Goal: Transaction & Acquisition: Purchase product/service

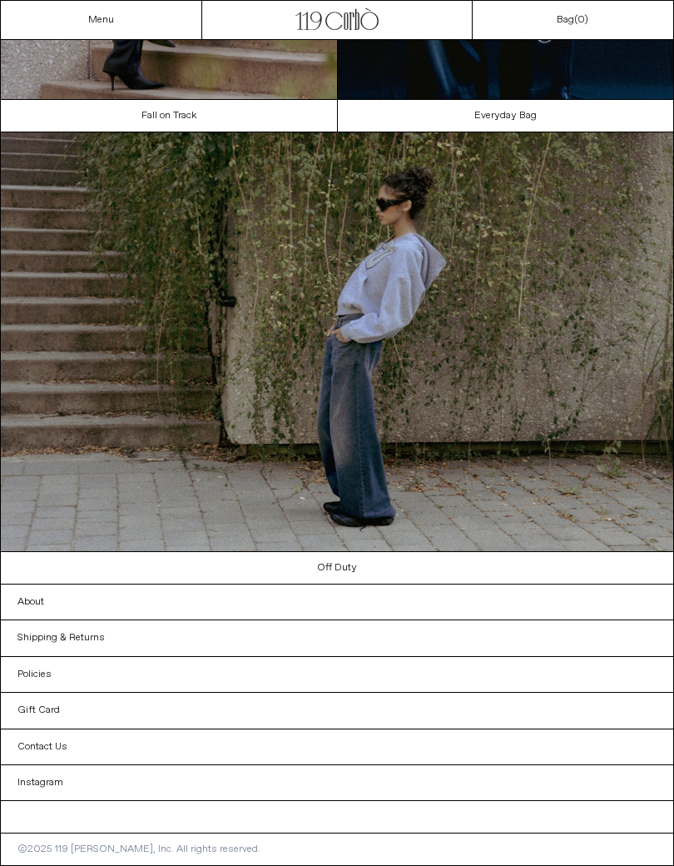
scroll to position [823, 0]
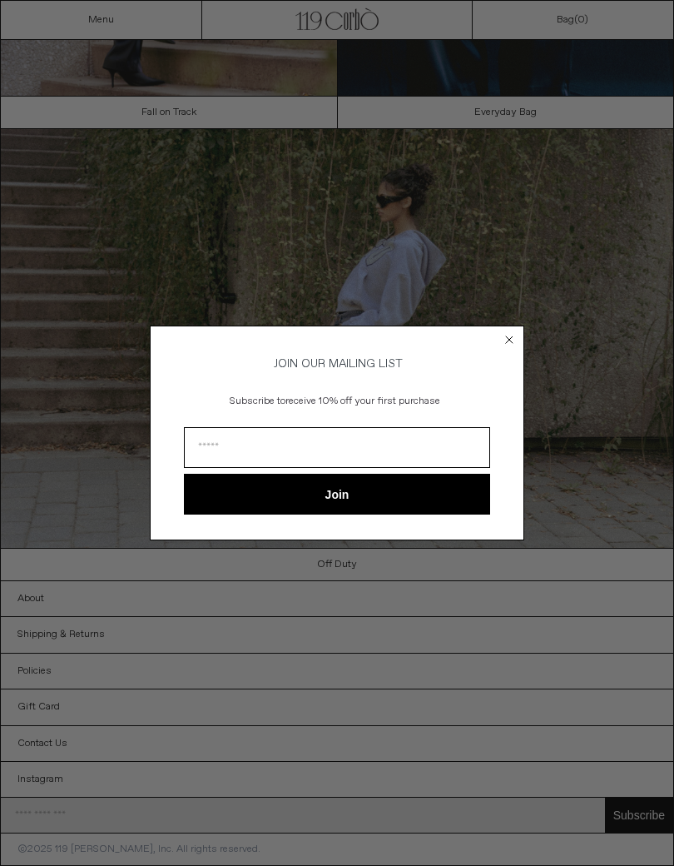
click at [505, 335] on circle "Close dialog" at bounding box center [510, 339] width 16 height 16
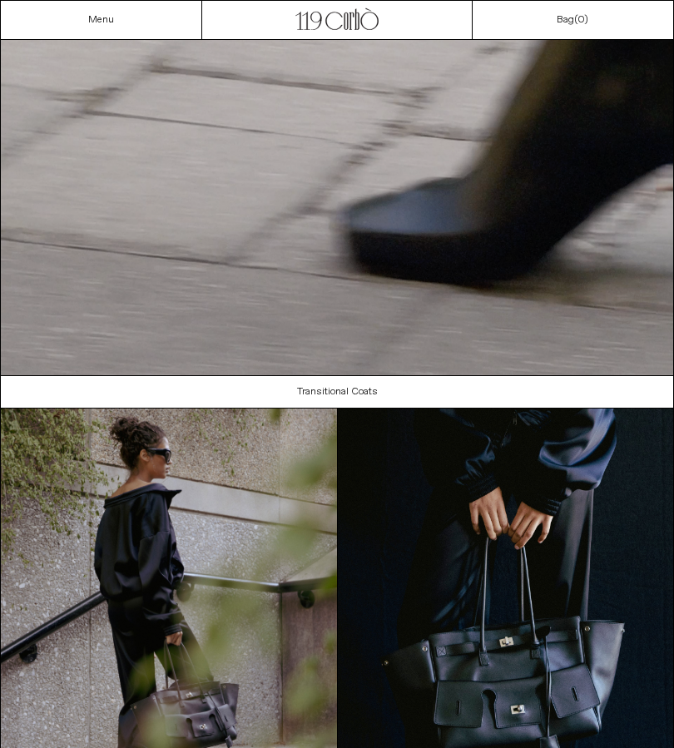
scroll to position [0, 0]
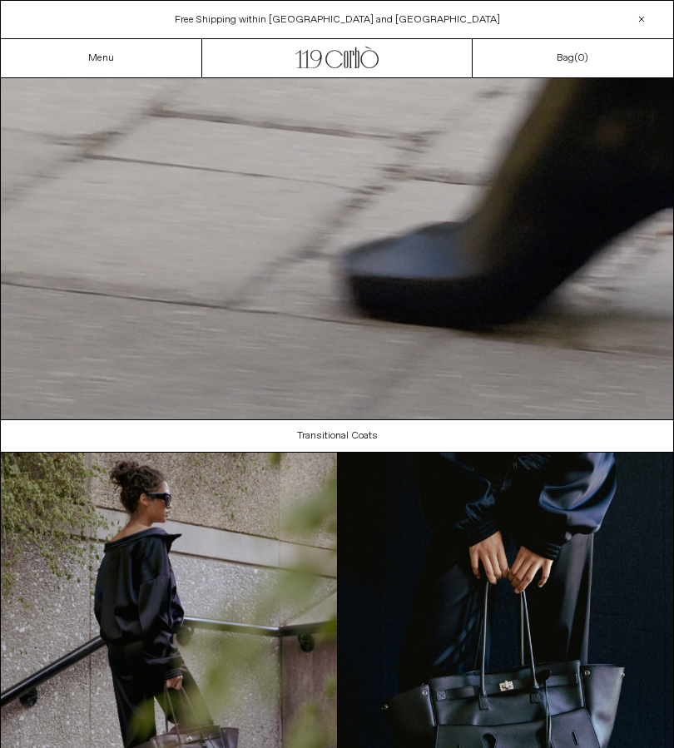
click at [107, 63] on link "Menu" at bounding box center [101, 58] width 26 height 13
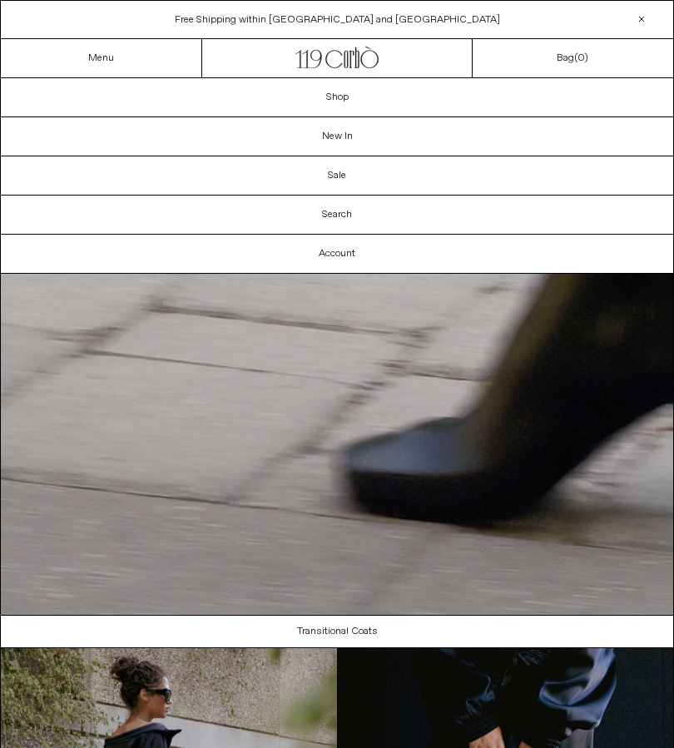
click at [326, 100] on link "Shop" at bounding box center [337, 97] width 672 height 38
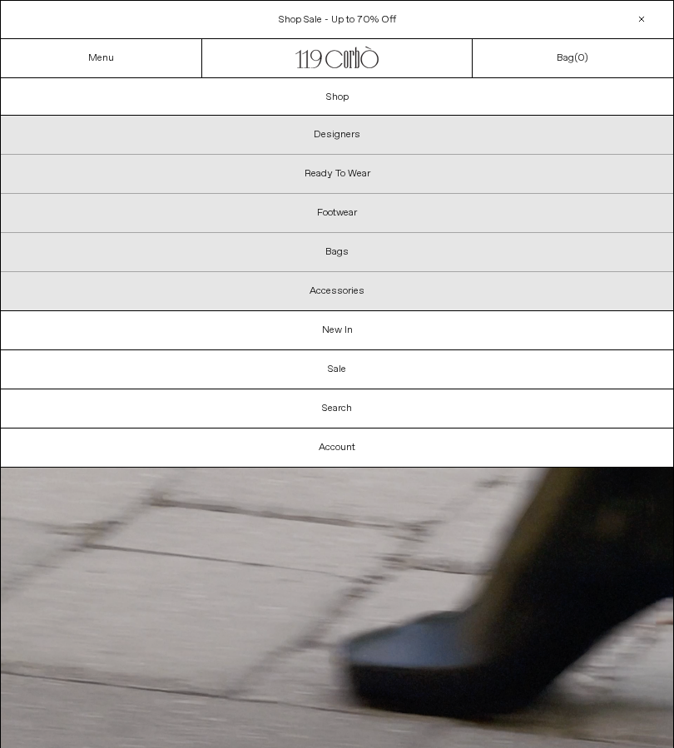
click at [335, 414] on link "Search" at bounding box center [337, 409] width 672 height 38
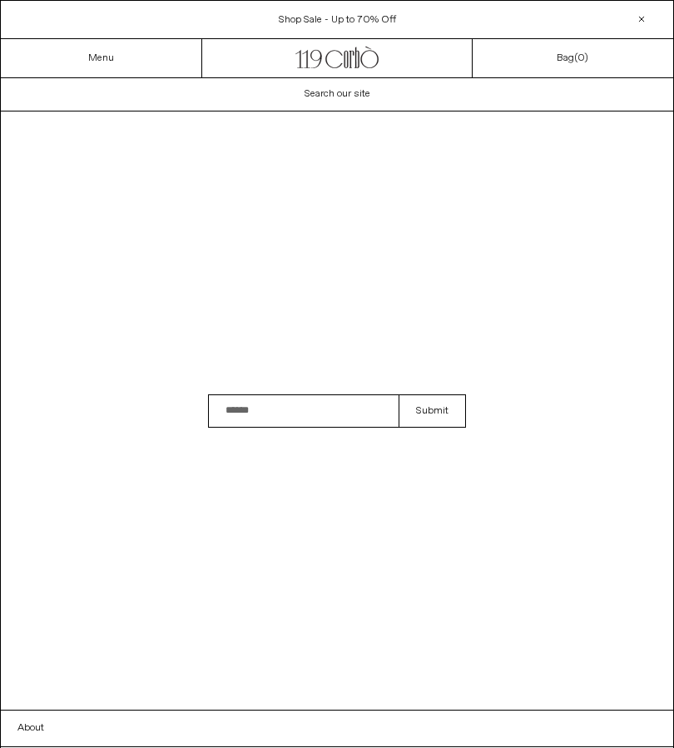
click at [270, 417] on input "Search" at bounding box center [303, 411] width 191 height 33
type input "****"
click at [434, 411] on button "Submit" at bounding box center [432, 411] width 67 height 33
